Goal: Check status: Check status

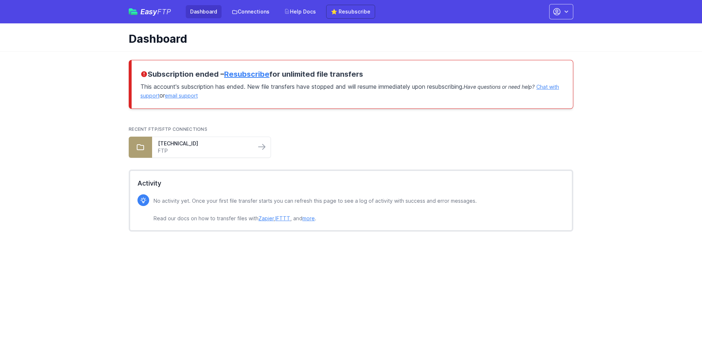
click at [102, 109] on main "Subscription ended – Resubscribe for unlimited file transfers This account's su…" at bounding box center [351, 148] width 702 height 195
click at [333, 139] on ul "[TECHNICAL_ID] FTP" at bounding box center [351, 147] width 445 height 21
click at [202, 150] on link "FTP" at bounding box center [204, 150] width 92 height 7
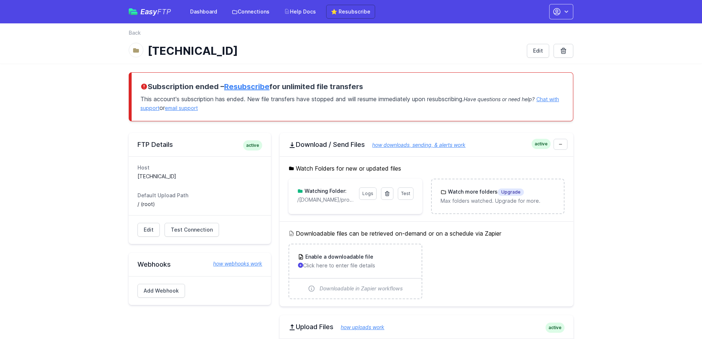
click at [67, 131] on main "Subscription ended – Resubscribe for unlimited file transfers This account's su…" at bounding box center [351, 269] width 702 height 411
drag, startPoint x: 312, startPoint y: 201, endPoint x: 340, endPoint y: 200, distance: 28.6
click at [340, 200] on p "/lower.cloud/profile-pics" at bounding box center [325, 199] width 57 height 7
click at [64, 118] on main "Subscription ended – Resubscribe for unlimited file transfers This account's su…" at bounding box center [351, 269] width 702 height 411
click at [76, 196] on main "Subscription ended – Resubscribe for unlimited file transfers This account's su…" at bounding box center [351, 269] width 702 height 411
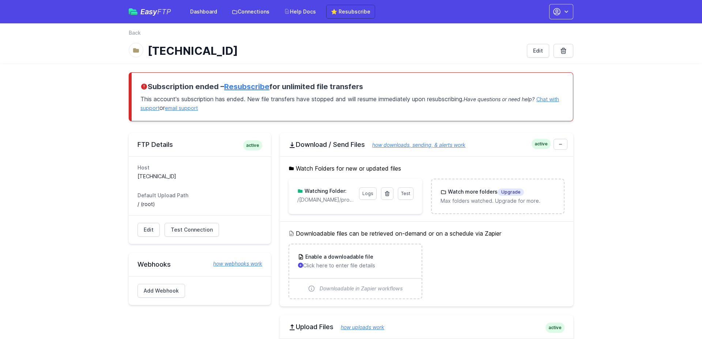
click at [84, 83] on main "Subscription ended – Resubscribe for unlimited file transfers This account's su…" at bounding box center [351, 269] width 702 height 411
click at [208, 11] on link "Dashboard" at bounding box center [204, 11] width 36 height 13
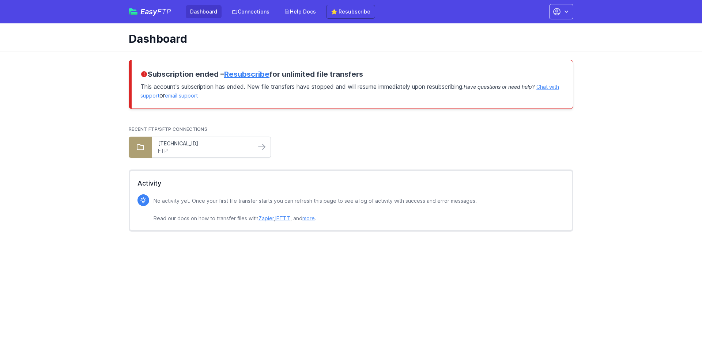
click at [189, 147] on link "[TECHNICAL_ID]" at bounding box center [204, 143] width 92 height 7
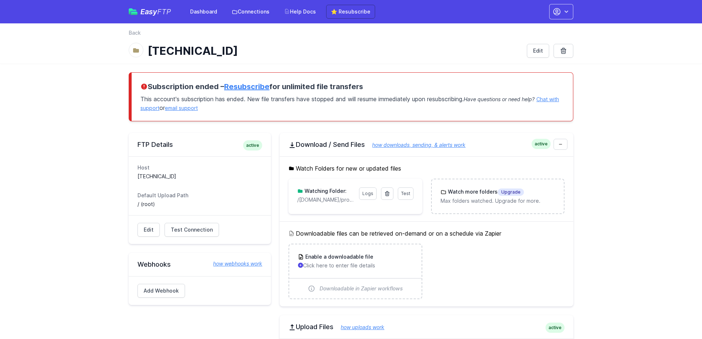
click at [79, 168] on main "Subscription ended – Resubscribe for unlimited file transfers This account's su…" at bounding box center [351, 269] width 702 height 411
click at [75, 205] on main "Subscription ended – Resubscribe for unlimited file transfers This account's su…" at bounding box center [351, 269] width 702 height 411
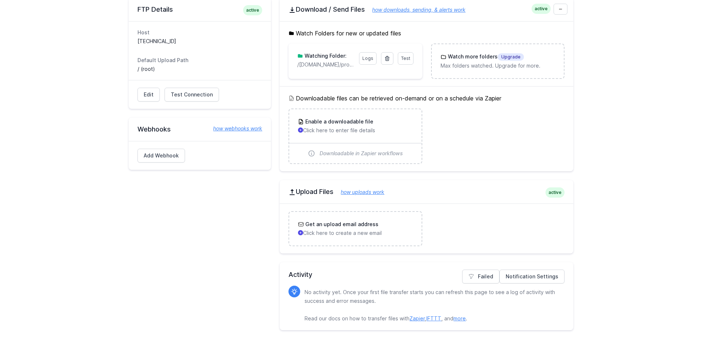
click at [189, 238] on div "FTP Details active Host [TECHNICAL_ID] Default Upload Path / (root) Edit Test C…" at bounding box center [200, 164] width 142 height 333
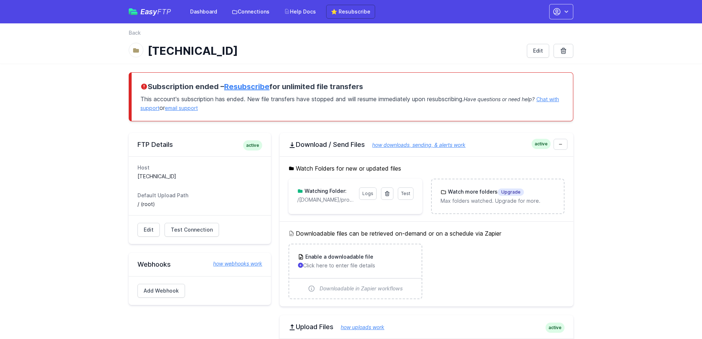
drag, startPoint x: 73, startPoint y: 98, endPoint x: 78, endPoint y: 99, distance: 4.8
click at [73, 98] on main "Subscription ended – Resubscribe for unlimited file transfers This account's su…" at bounding box center [351, 269] width 702 height 411
click at [68, 142] on main "Subscription ended – Resubscribe for unlimited file transfers This account's su…" at bounding box center [351, 269] width 702 height 411
